Goal: Check status: Check status

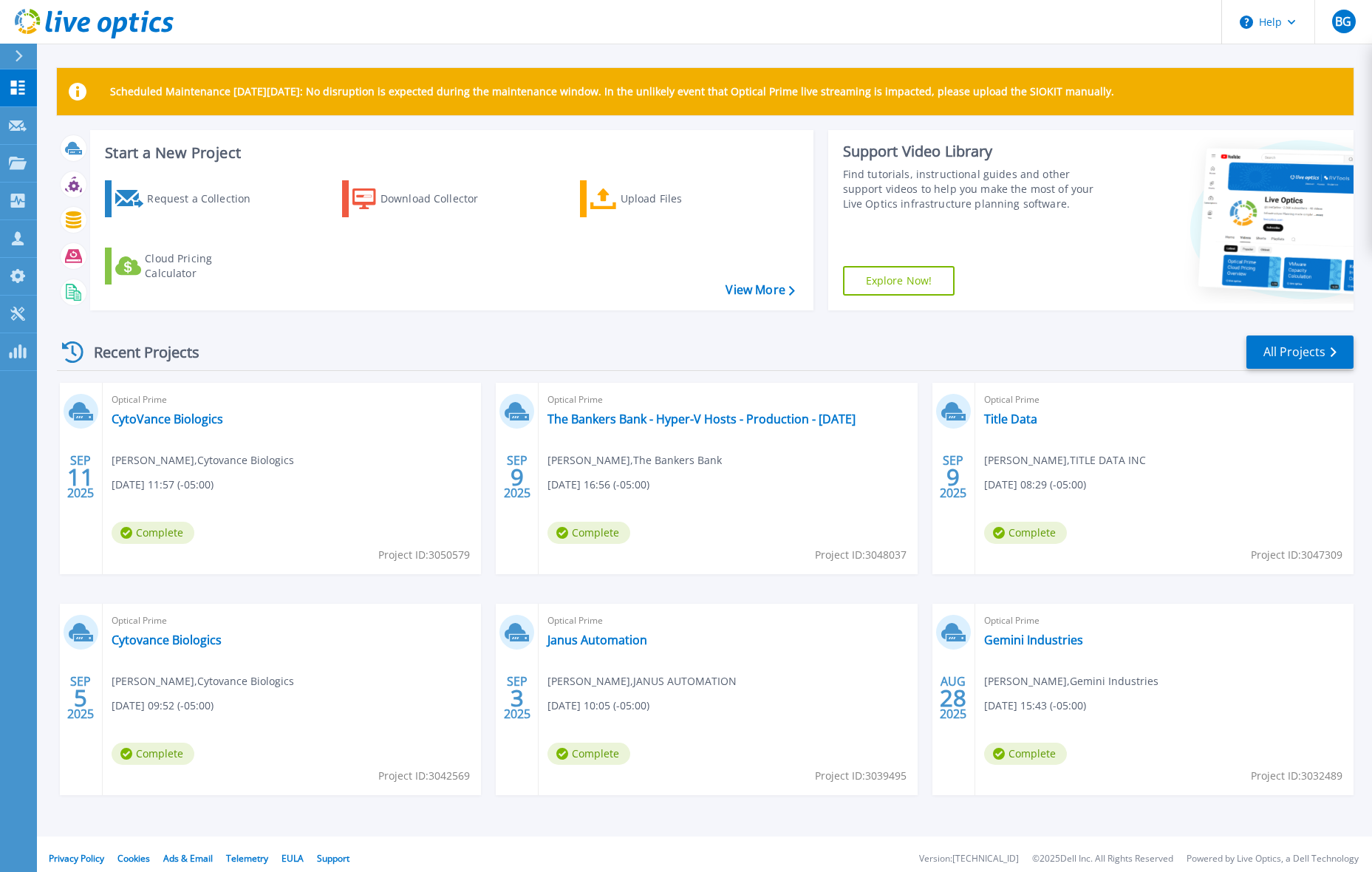
click at [319, 350] on div "Recent Projects All Projects" at bounding box center [705, 352] width 1297 height 37
click at [166, 420] on link "CytoVance Biologics" at bounding box center [167, 419] width 112 height 15
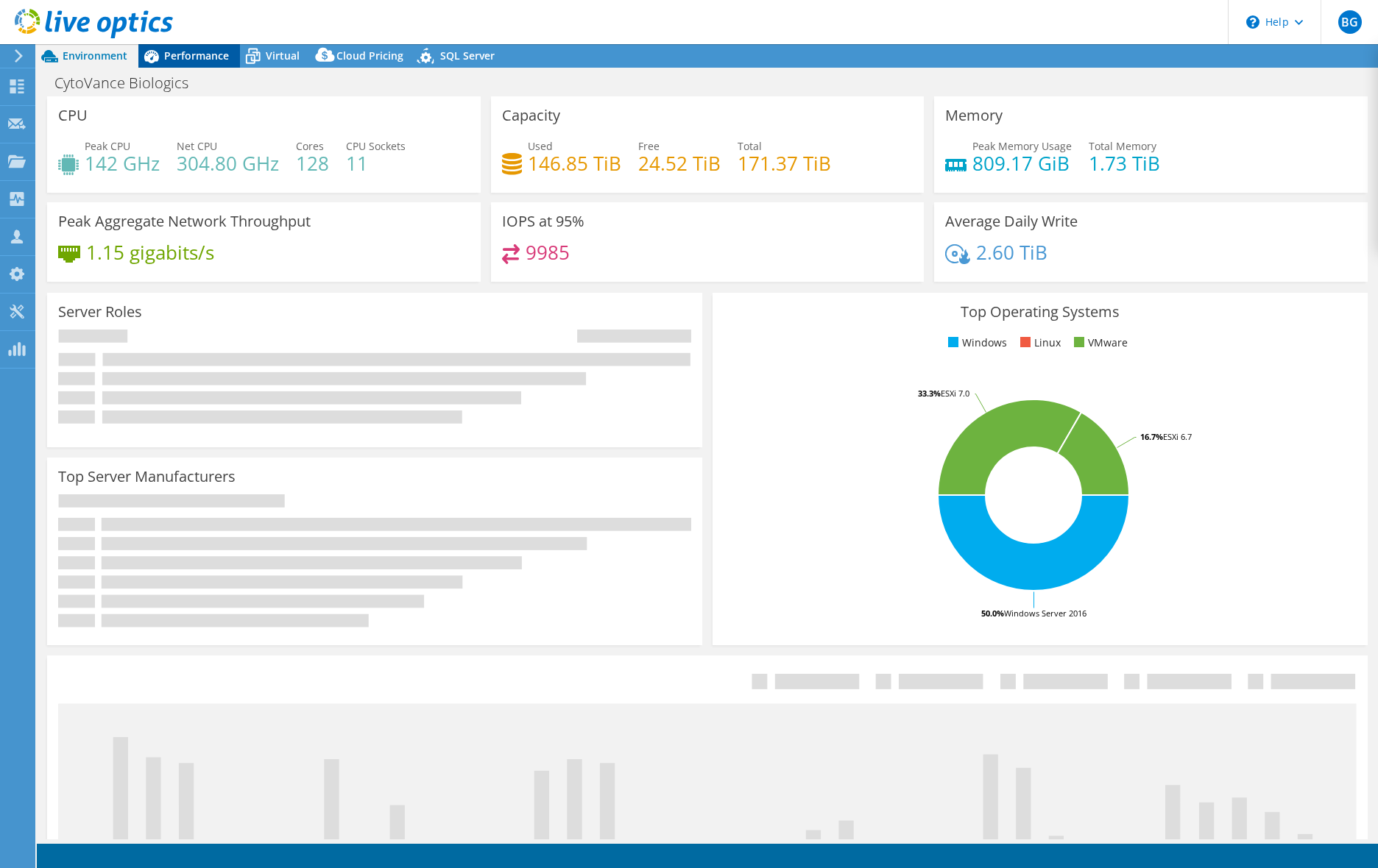
select select "USD"
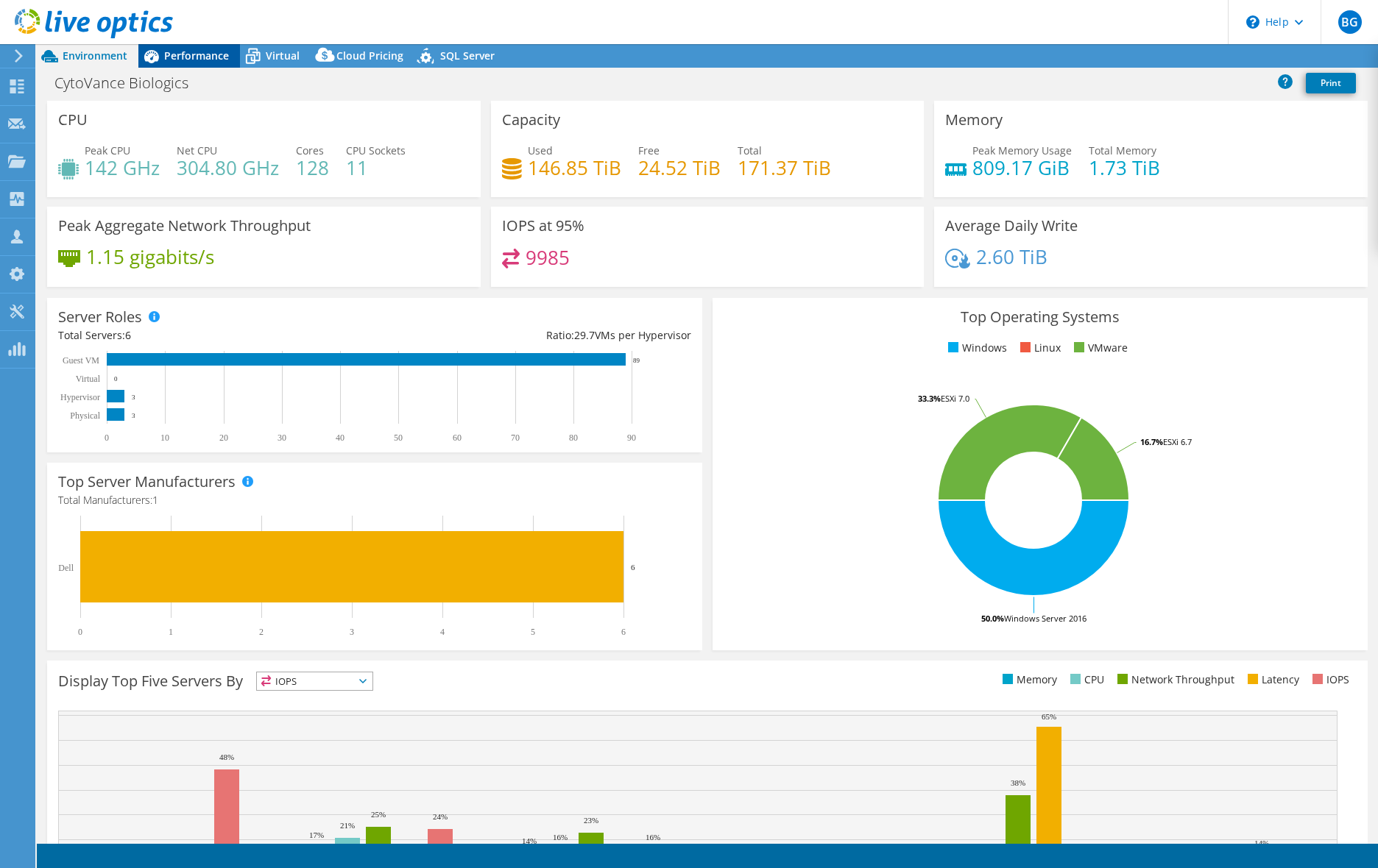
click at [197, 56] on span "Performance" at bounding box center [196, 56] width 65 height 14
